Goal: Information Seeking & Learning: Learn about a topic

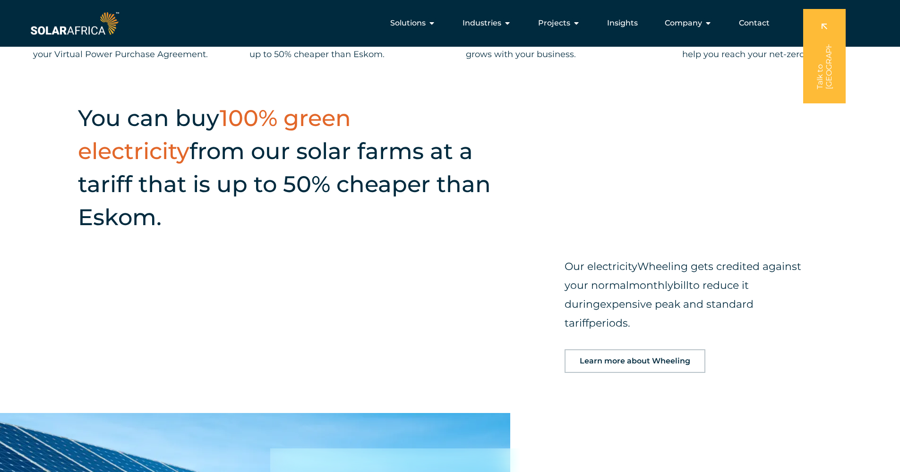
scroll to position [456, 0]
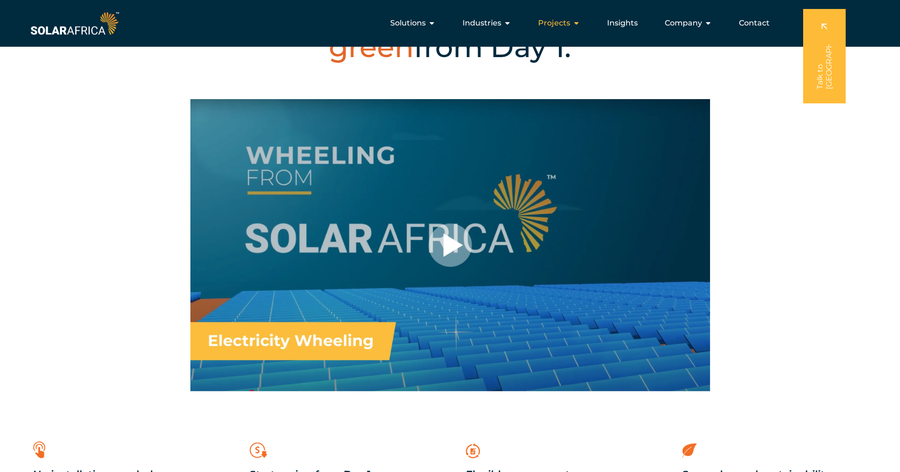
click at [577, 25] on icon "Menu" at bounding box center [576, 23] width 8 height 8
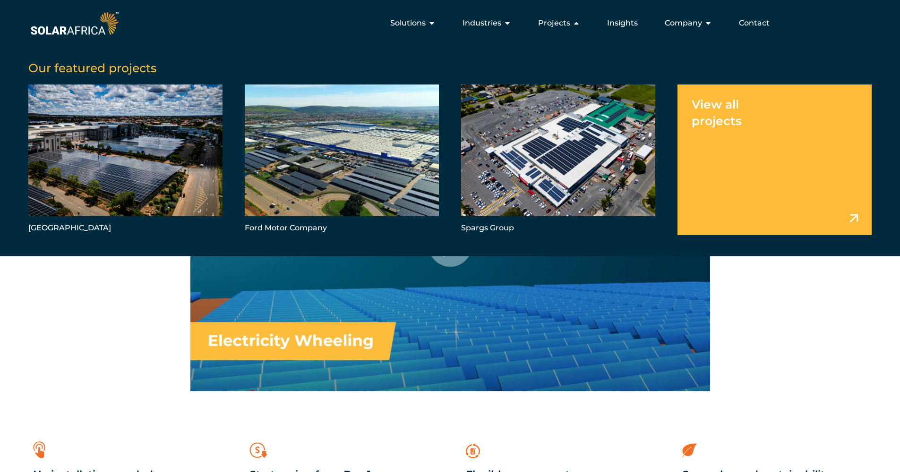
click at [769, 193] on link "Menu" at bounding box center [774, 160] width 194 height 150
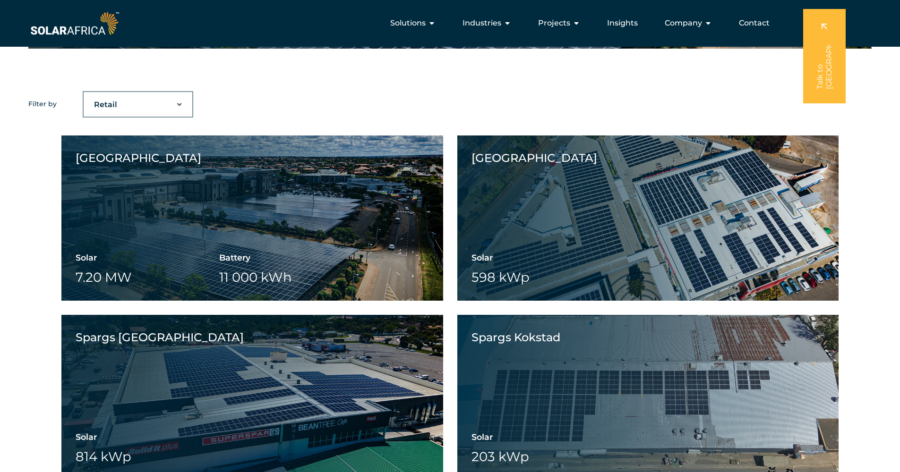
scroll to position [668, 0]
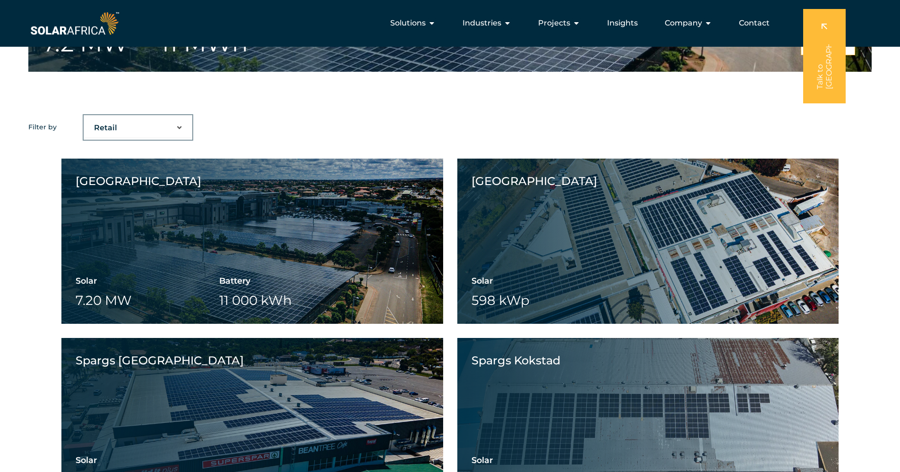
select select "43"
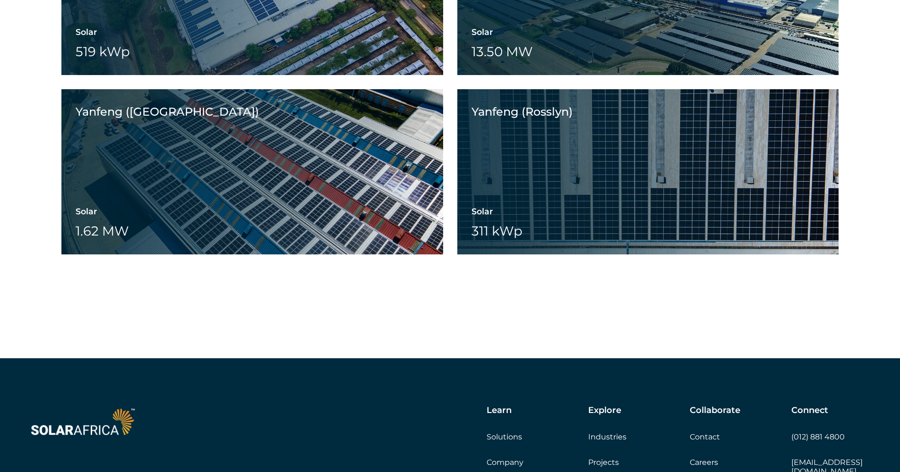
scroll to position [622, 0]
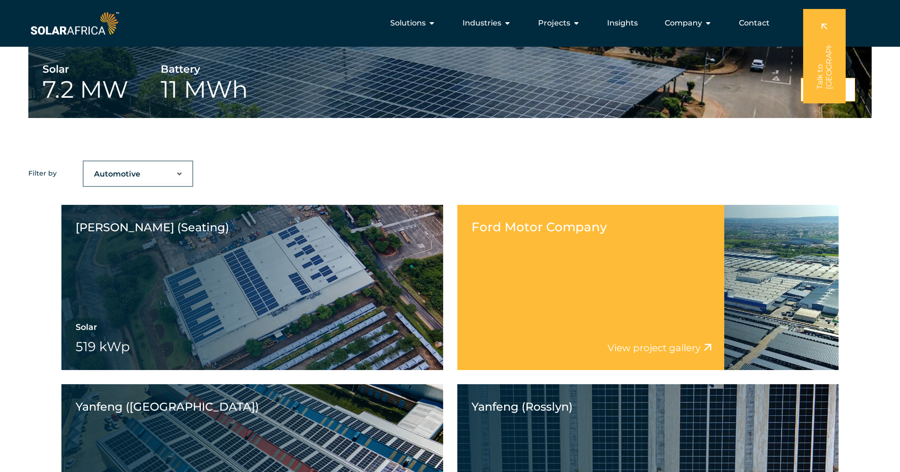
click at [643, 323] on div "Ford Motor Company View project video View project gallery" at bounding box center [590, 287] width 267 height 165
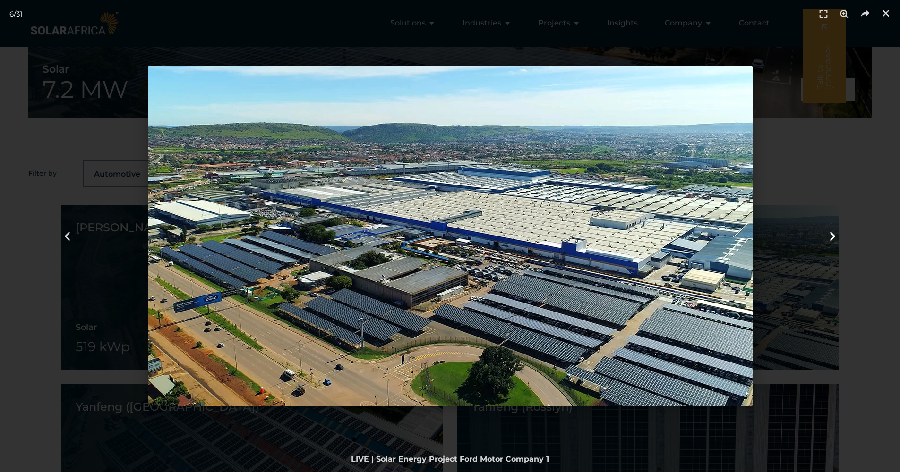
click at [833, 237] on icon "Next slide" at bounding box center [832, 236] width 12 height 12
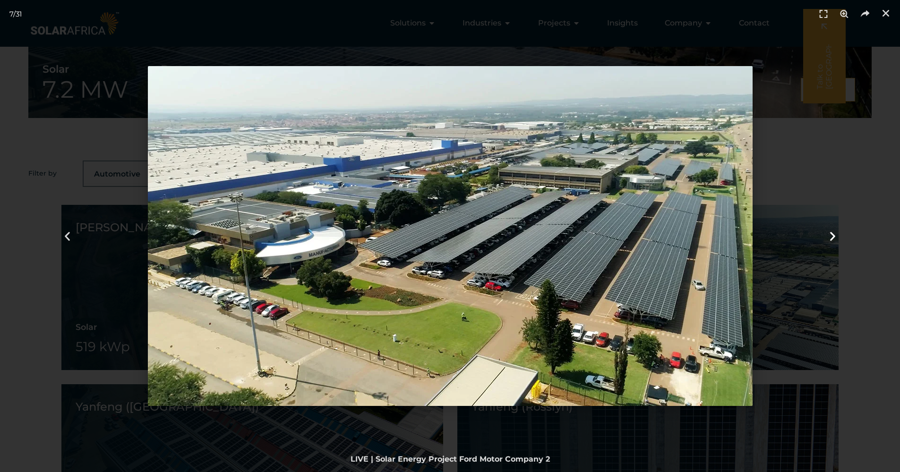
click at [834, 237] on icon "Next slide" at bounding box center [832, 236] width 12 height 12
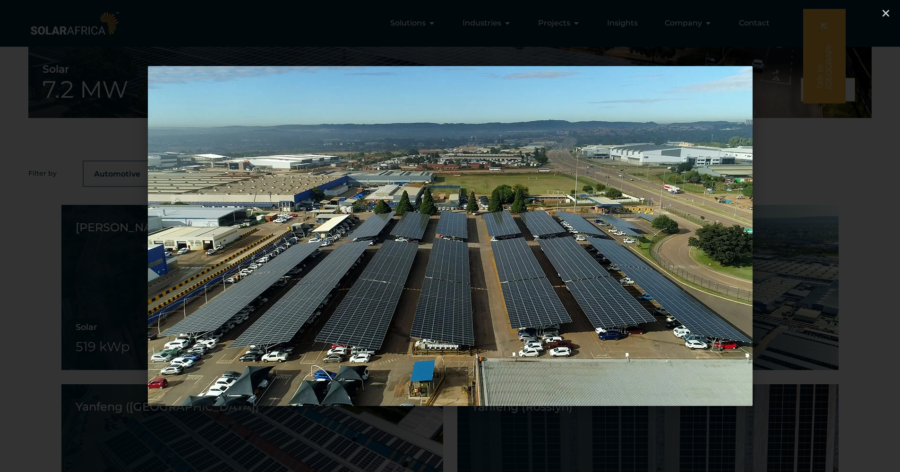
click at [834, 237] on icon "Next slide" at bounding box center [832, 236] width 12 height 12
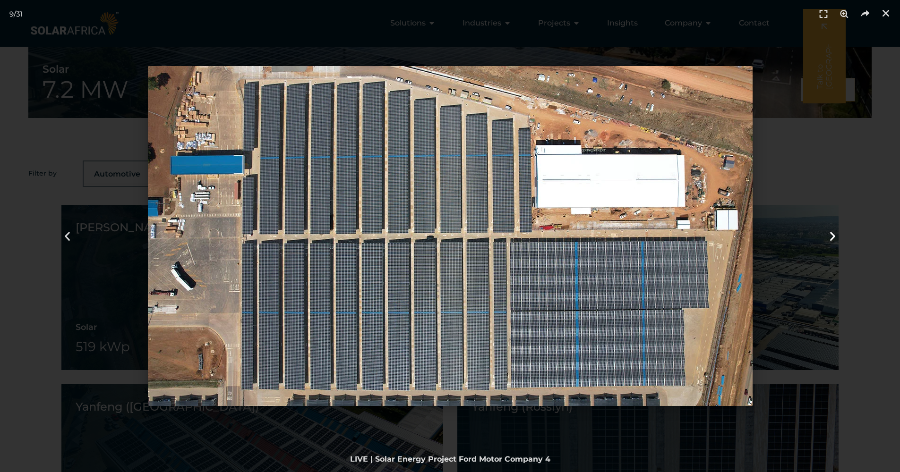
click at [834, 237] on icon "Next slide" at bounding box center [832, 236] width 12 height 12
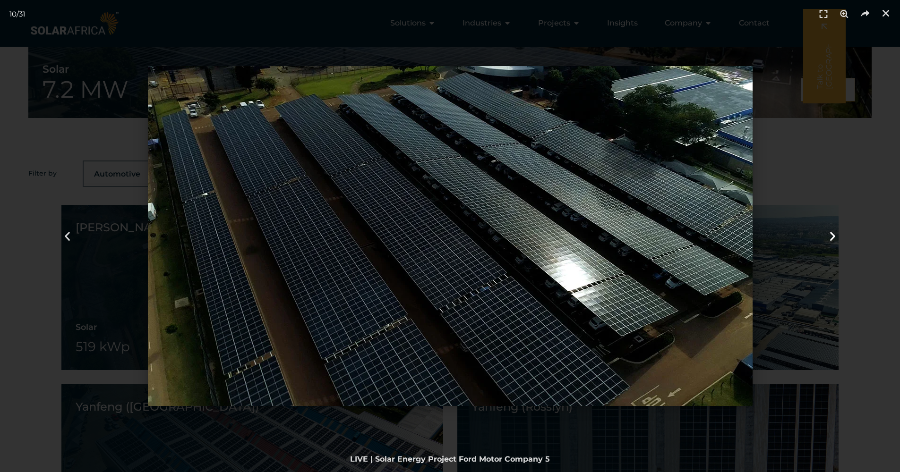
click at [834, 237] on icon "Next slide" at bounding box center [832, 236] width 12 height 12
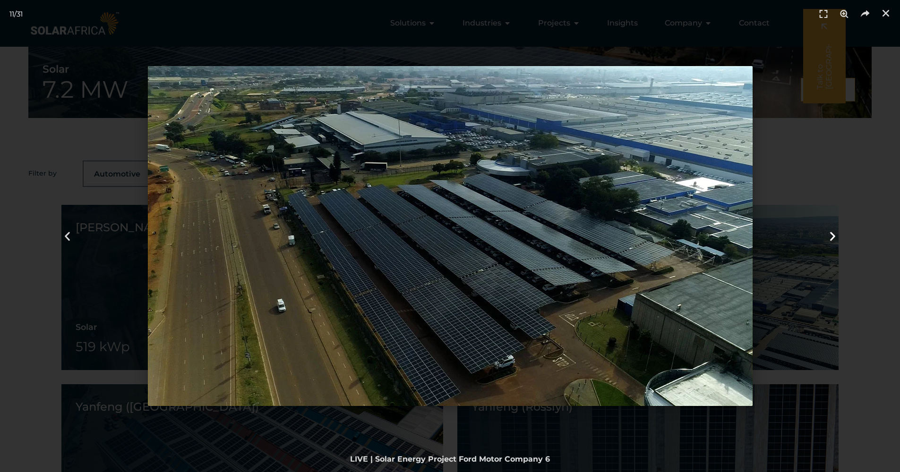
click at [834, 237] on icon "Next slide" at bounding box center [832, 236] width 12 height 12
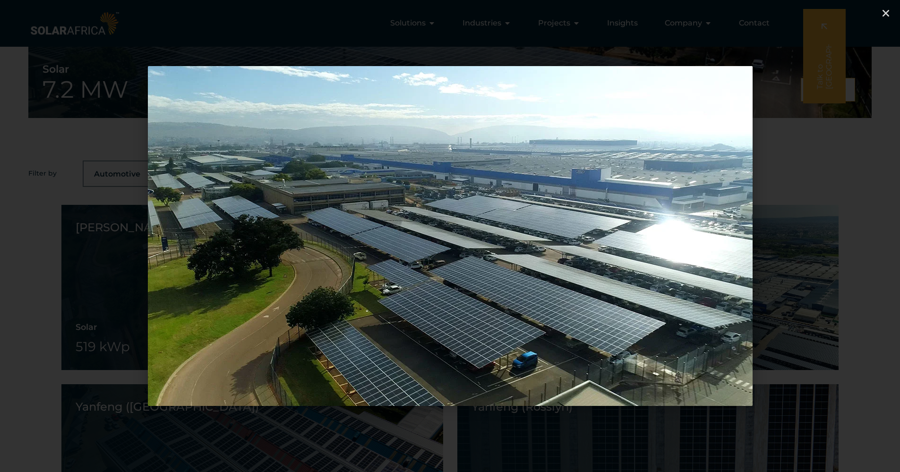
click at [834, 237] on icon "Next slide" at bounding box center [832, 236] width 12 height 12
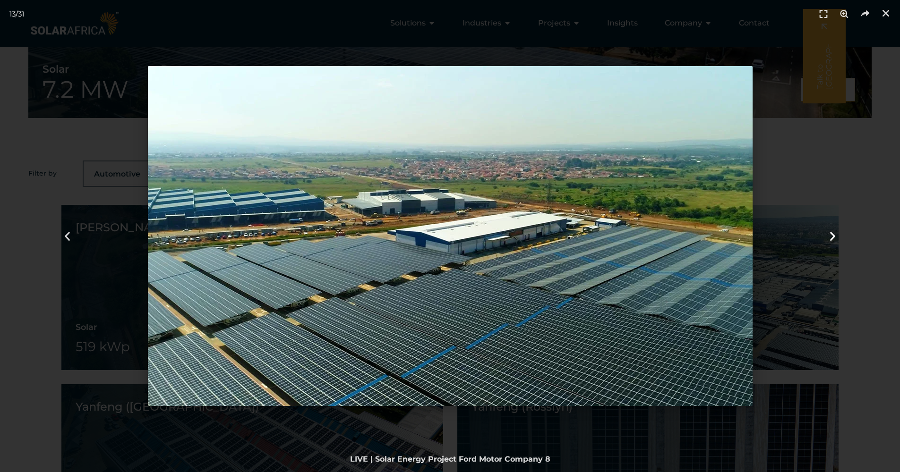
click at [834, 237] on icon "Next slide" at bounding box center [832, 236] width 12 height 12
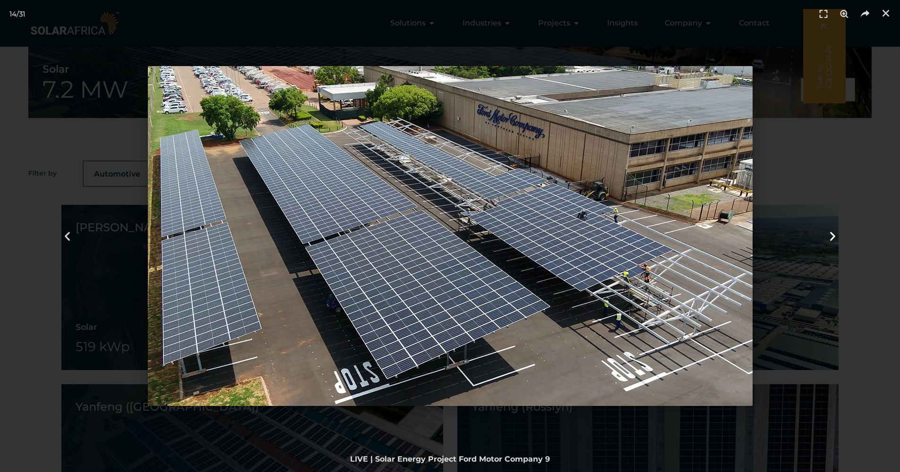
click at [834, 237] on icon "Next slide" at bounding box center [832, 236] width 12 height 12
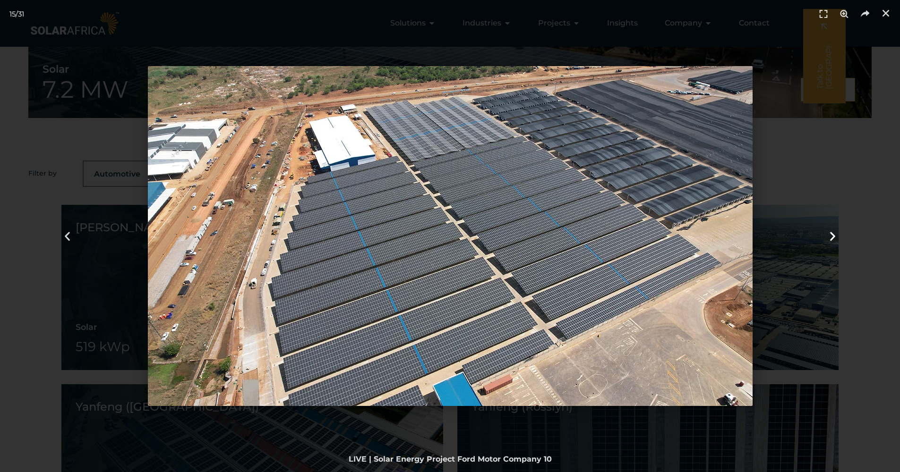
click at [834, 237] on icon "Next slide" at bounding box center [832, 236] width 12 height 12
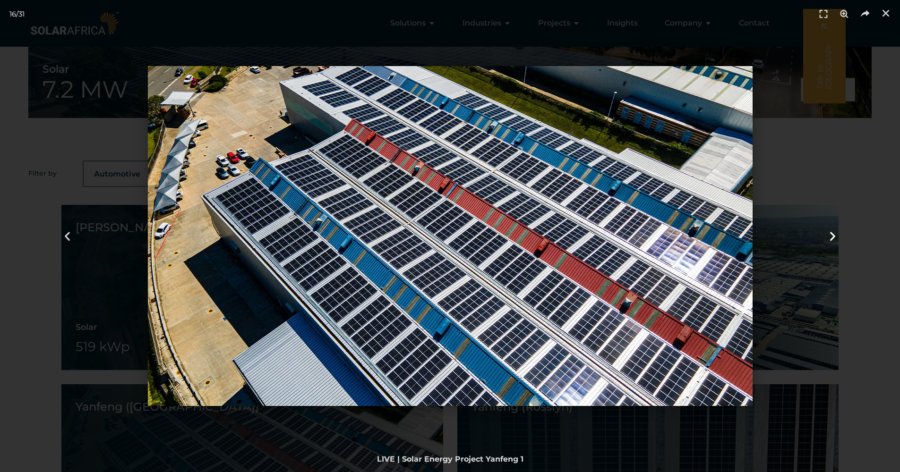
click at [834, 237] on icon "Next slide" at bounding box center [832, 236] width 12 height 12
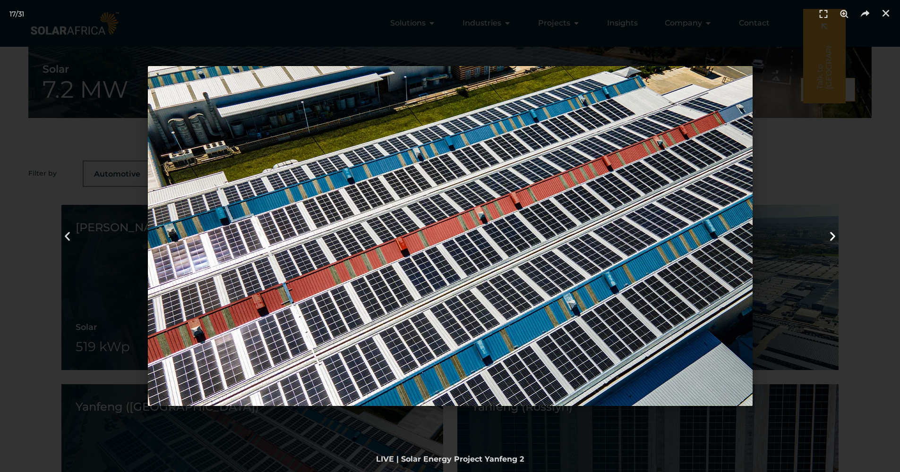
click at [834, 237] on icon "Next slide" at bounding box center [832, 236] width 12 height 12
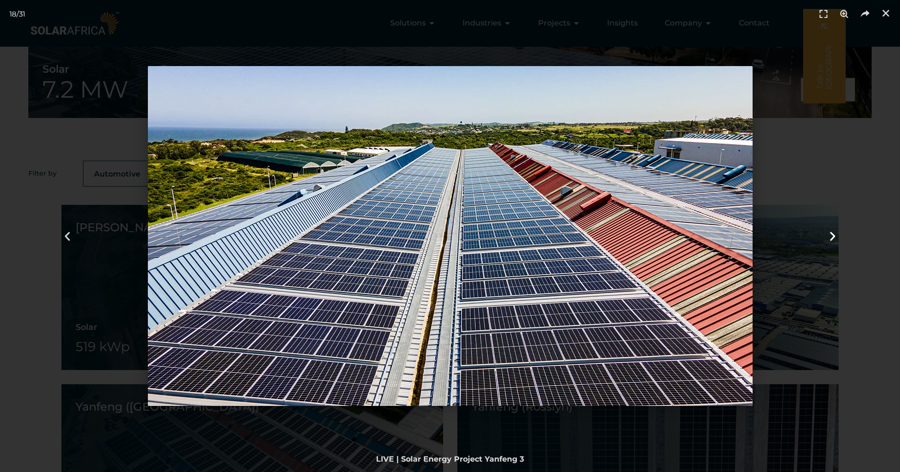
click at [834, 237] on icon "Next slide" at bounding box center [832, 236] width 12 height 12
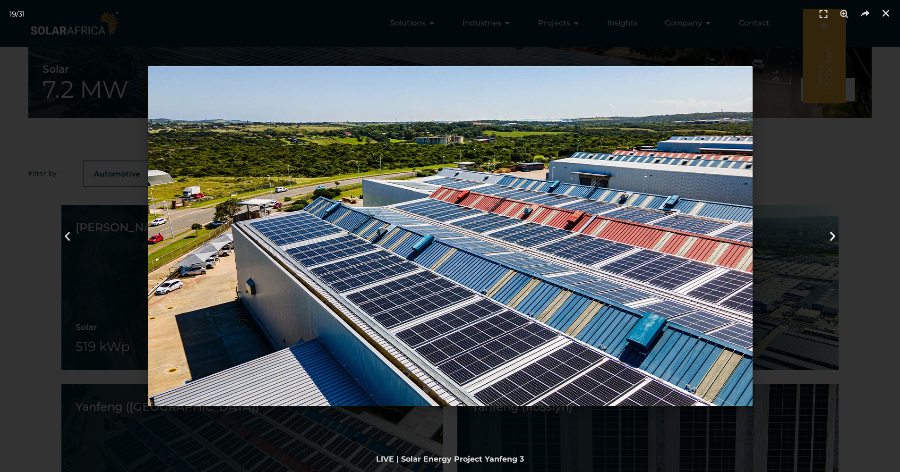
click at [834, 237] on icon "Next slide" at bounding box center [832, 236] width 12 height 12
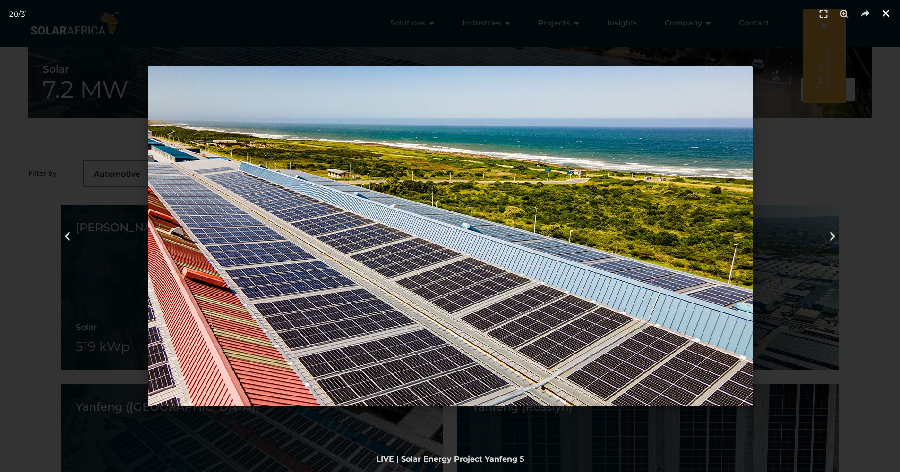
click at [887, 10] on icon "Close (Esc)" at bounding box center [885, 13] width 9 height 9
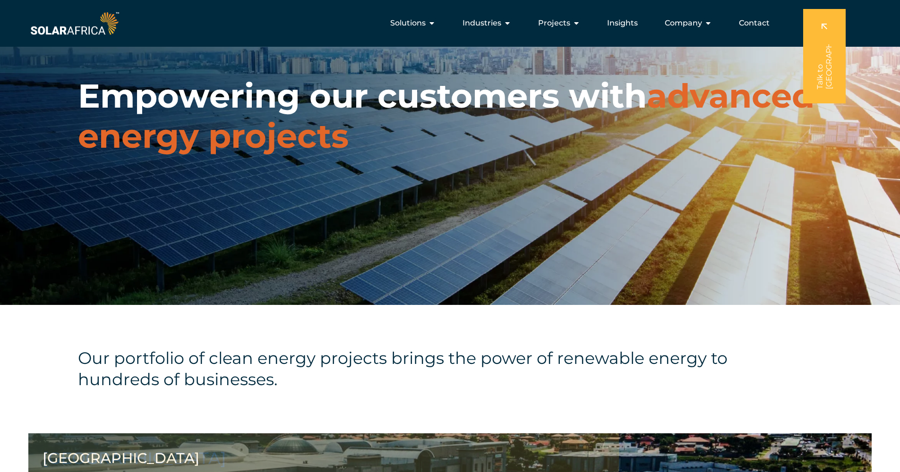
scroll to position [0, 0]
